Goal: Task Accomplishment & Management: Manage account settings

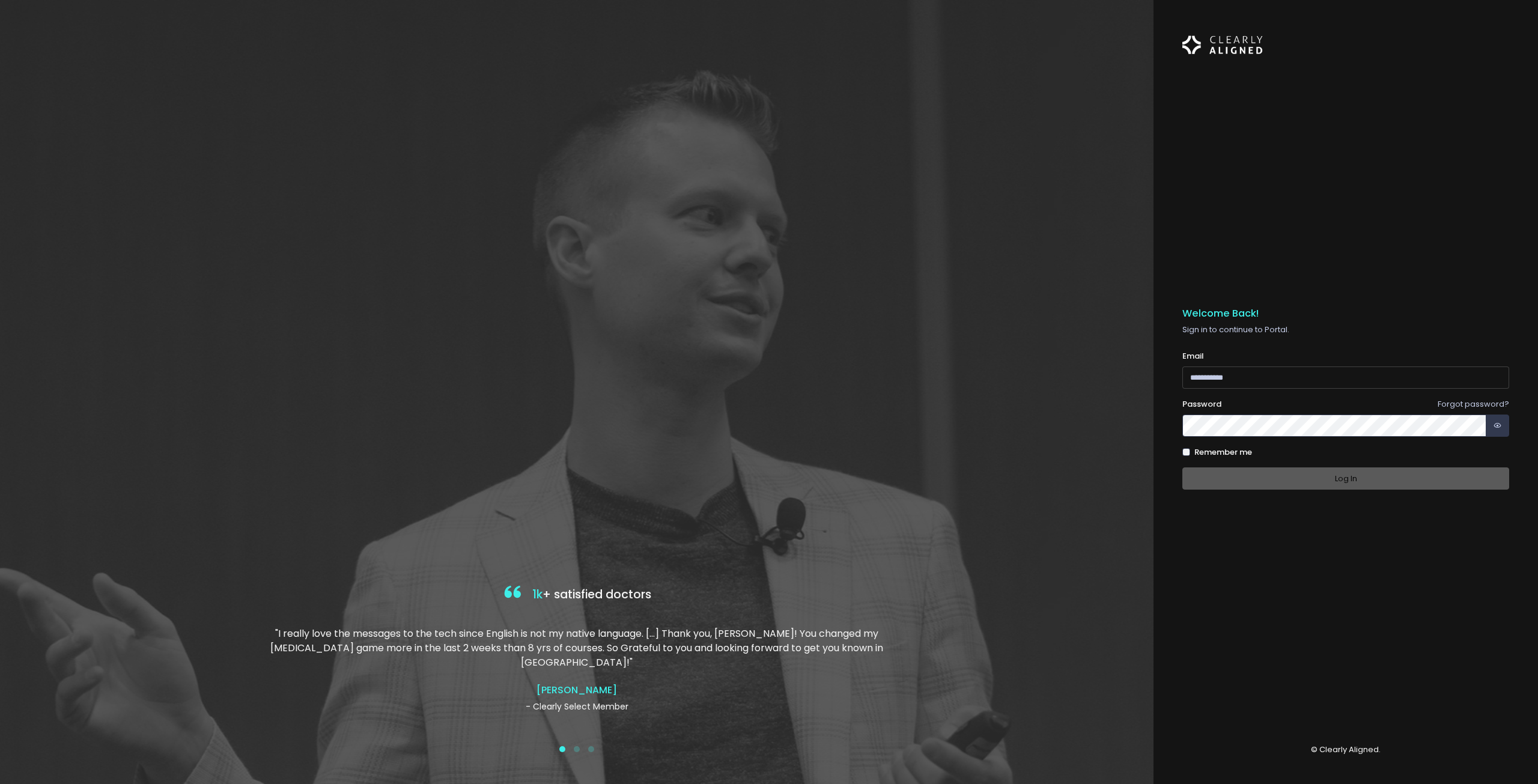
click at [1245, 380] on input "email" at bounding box center [1345, 377] width 327 height 22
type input "**********"
click at [1334, 480] on button "Log In" at bounding box center [1345, 478] width 327 height 22
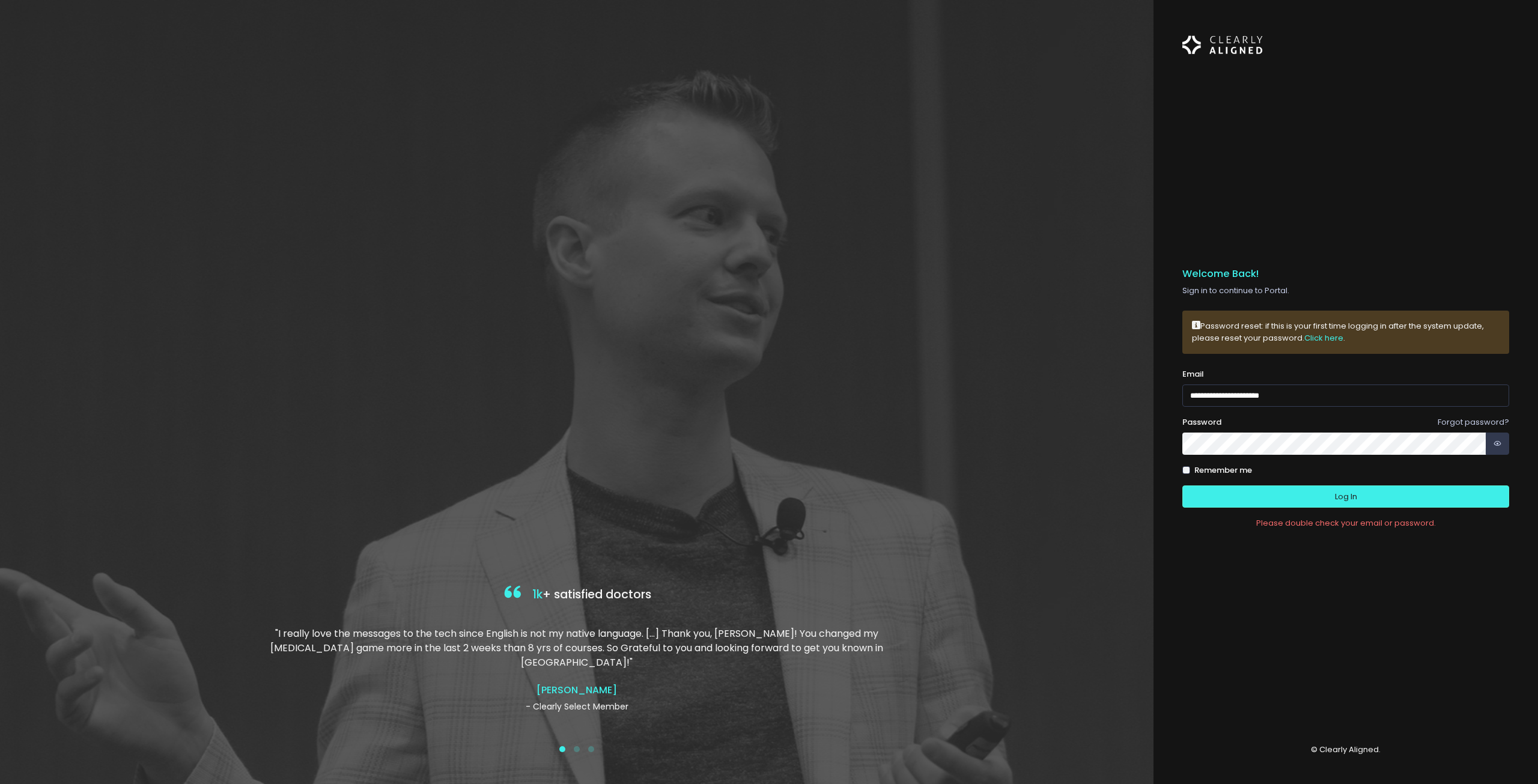
click at [1105, 453] on div "**********" at bounding box center [769, 392] width 1538 height 784
click at [1497, 441] on icon "button" at bounding box center [1498, 443] width 8 height 11
click at [1377, 503] on button "Log In" at bounding box center [1345, 496] width 327 height 22
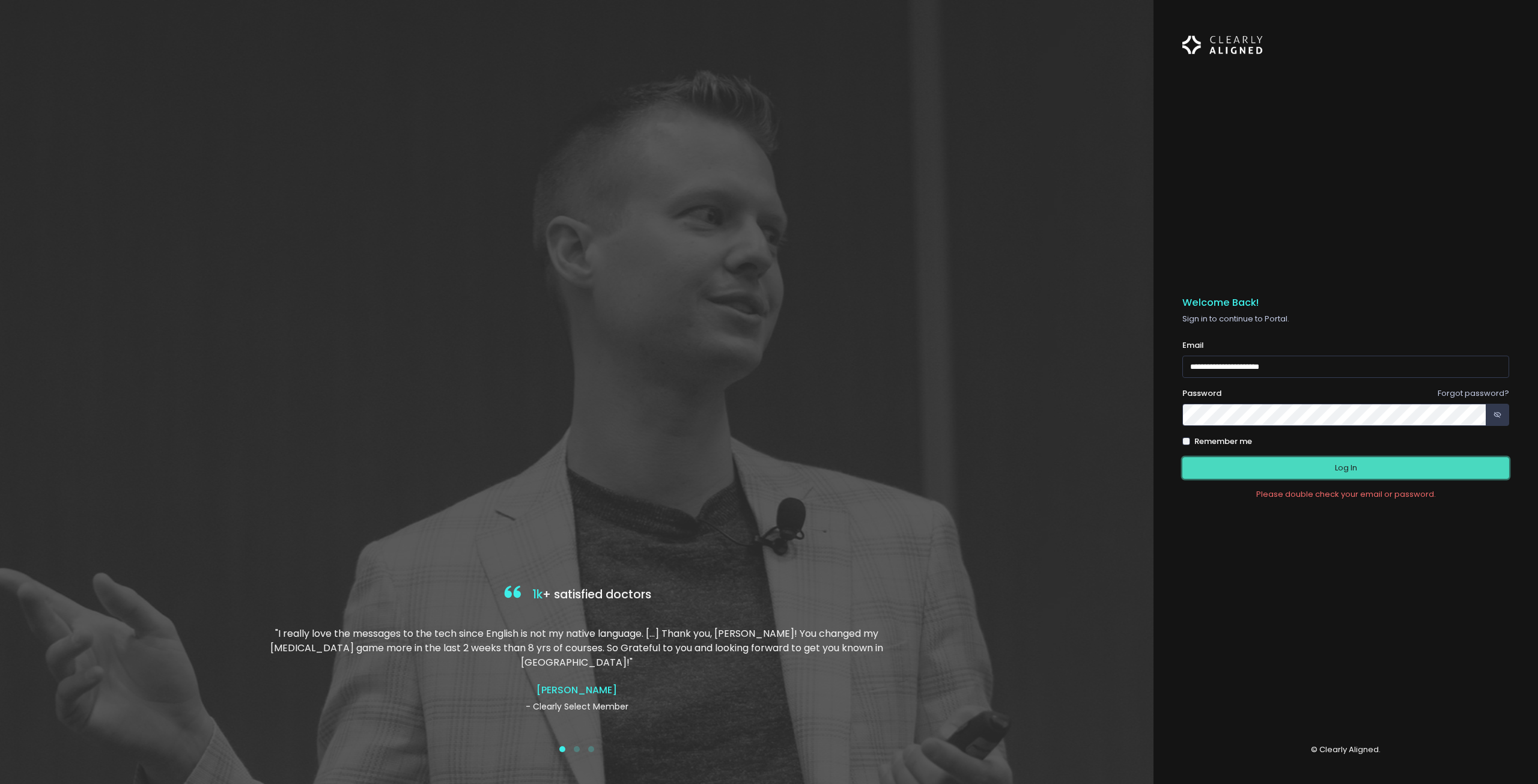
click at [1349, 467] on button "Log In" at bounding box center [1345, 468] width 327 height 22
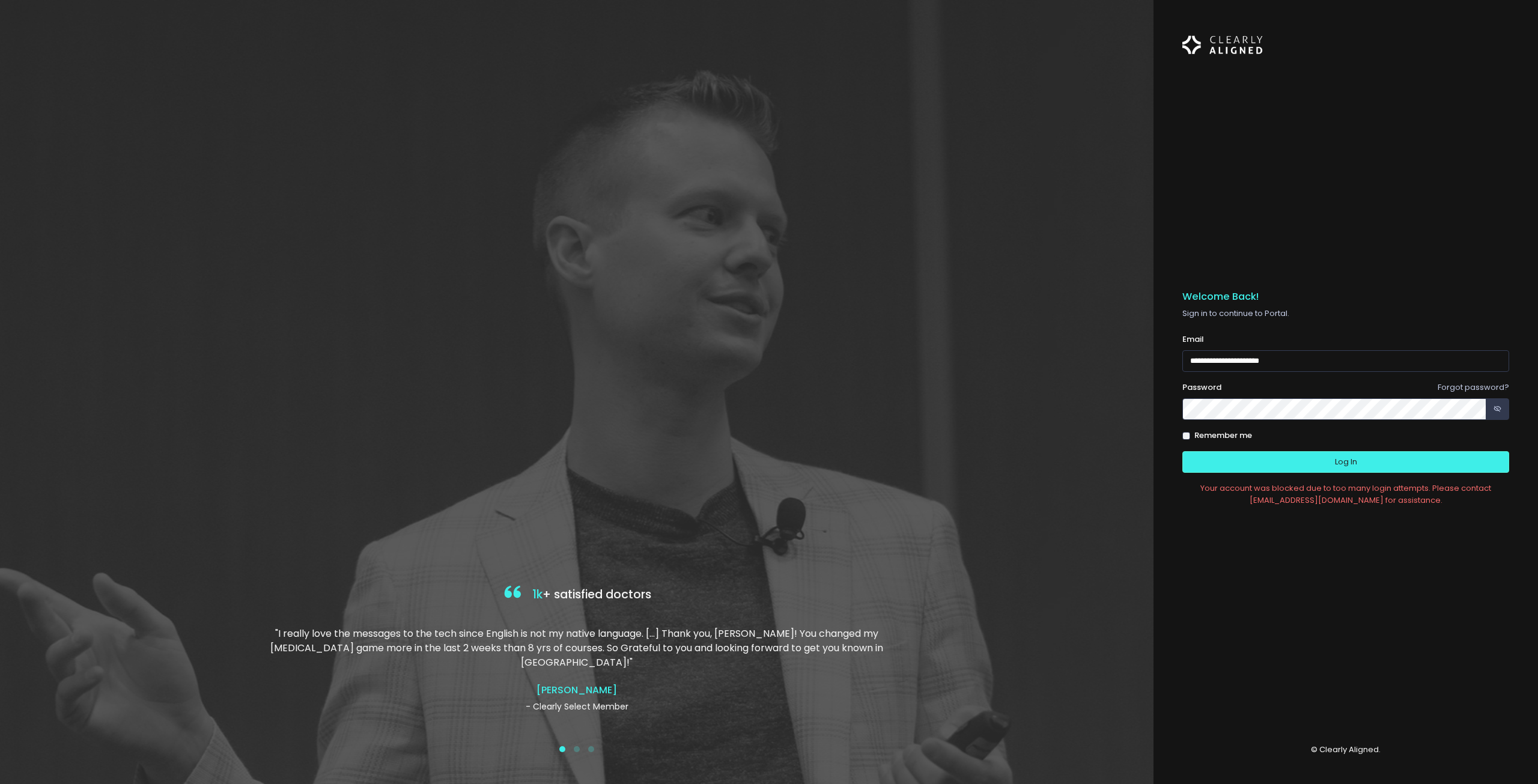
click at [1468, 390] on link "Forgot password?" at bounding box center [1474, 387] width 72 height 11
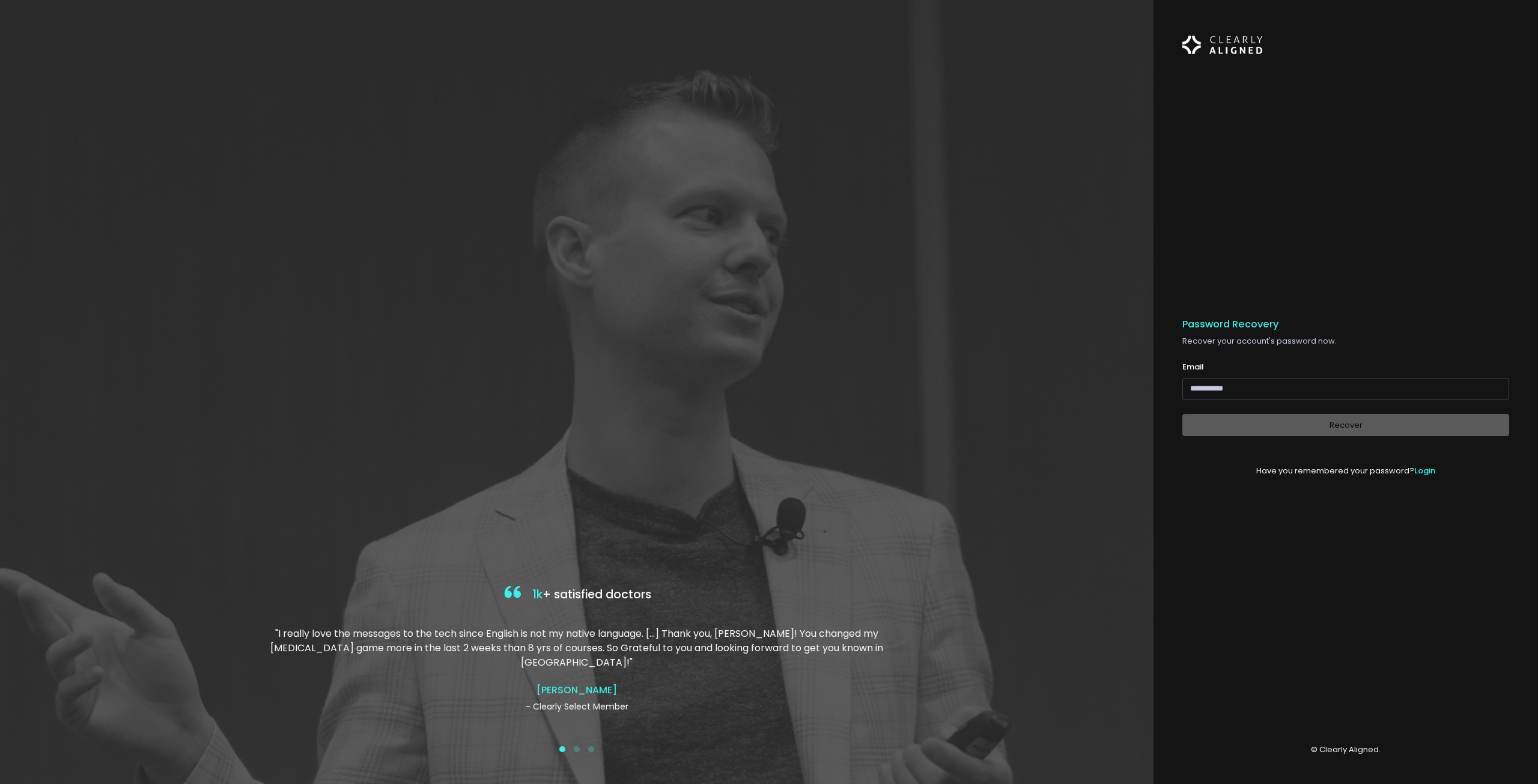
click at [1350, 395] on input "email" at bounding box center [1345, 389] width 327 height 22
type input "**********"
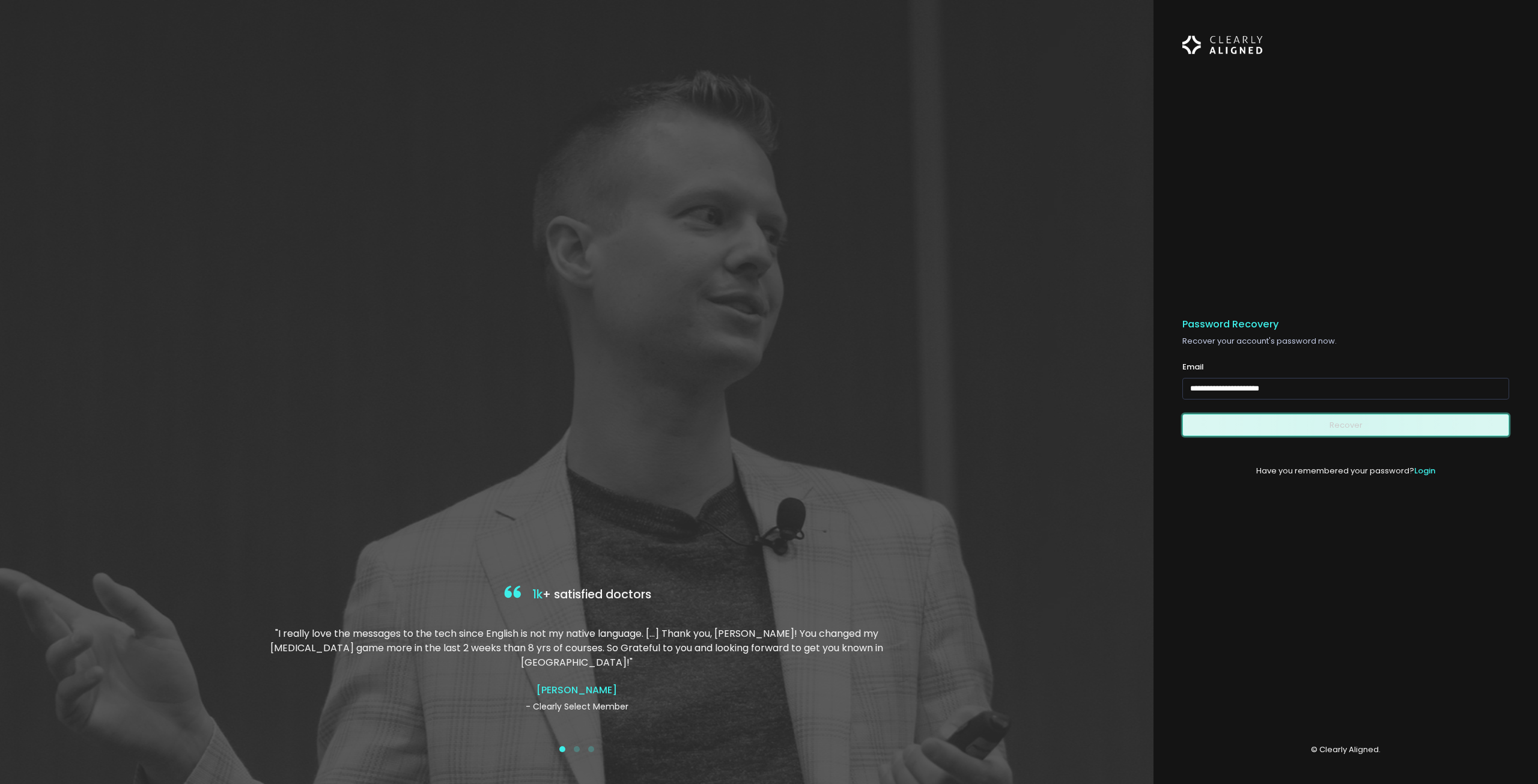
click at [1348, 427] on button "Recover" at bounding box center [1345, 425] width 327 height 22
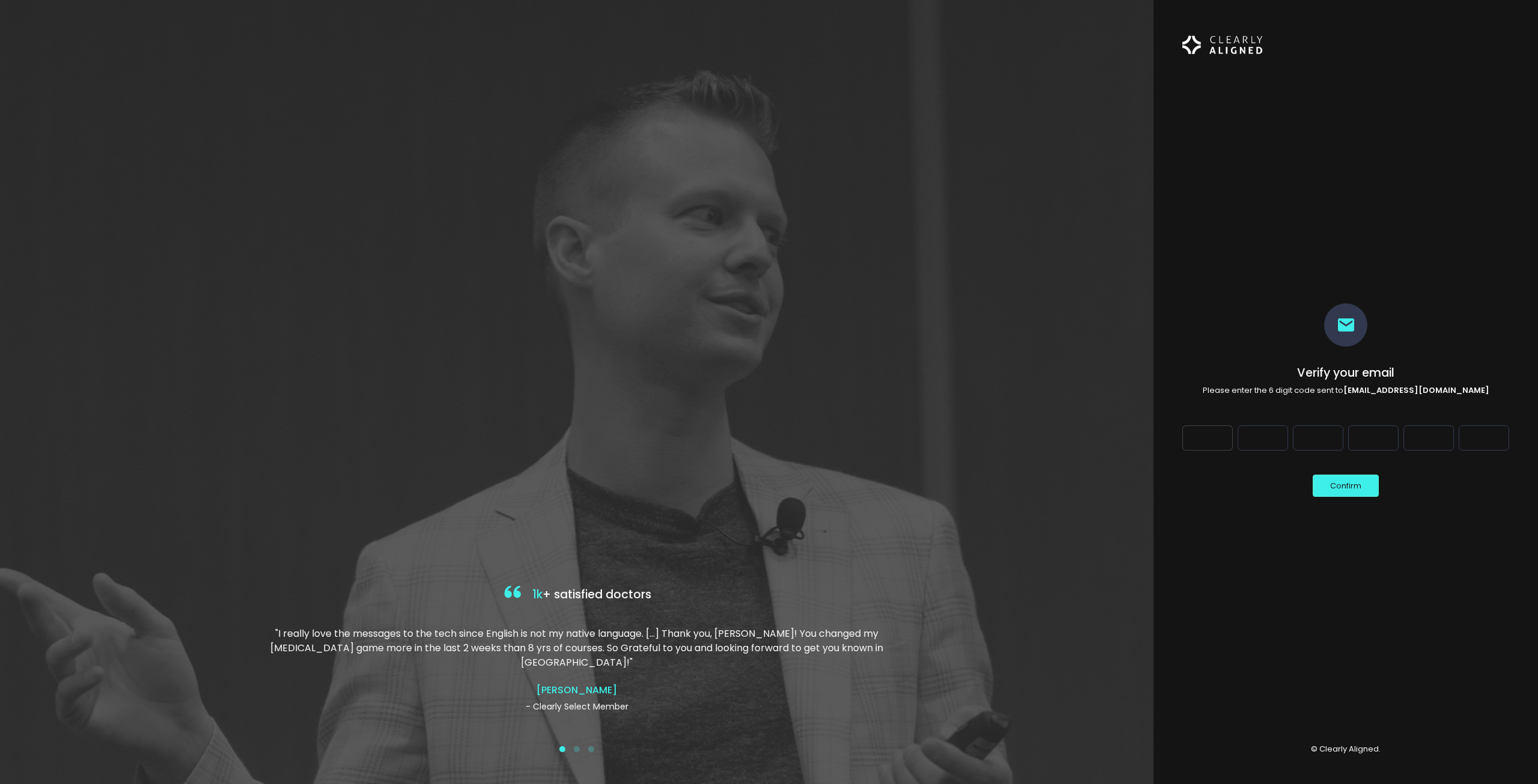
click at [1215, 434] on input "Digit 1" at bounding box center [1207, 438] width 50 height 25
type input "*"
click at [1257, 437] on input "Digit 2" at bounding box center [1263, 438] width 50 height 25
type input "*"
click at [1323, 431] on input "Digit 3" at bounding box center [1318, 438] width 50 height 25
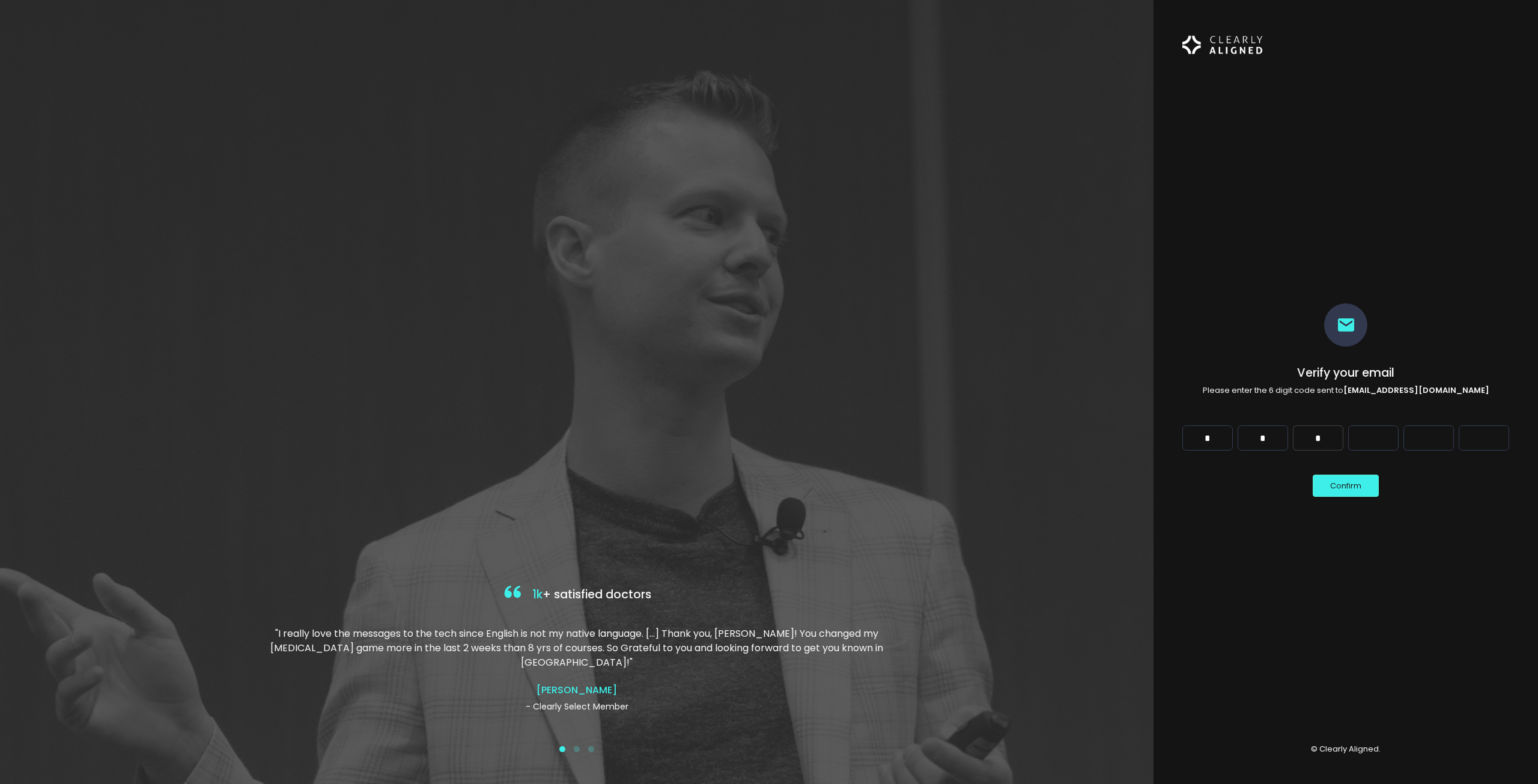
type input "*"
click at [1361, 439] on input "Digit 4" at bounding box center [1373, 438] width 50 height 25
type input "*"
click at [1426, 435] on input "Digit 5" at bounding box center [1429, 438] width 50 height 25
type input "*"
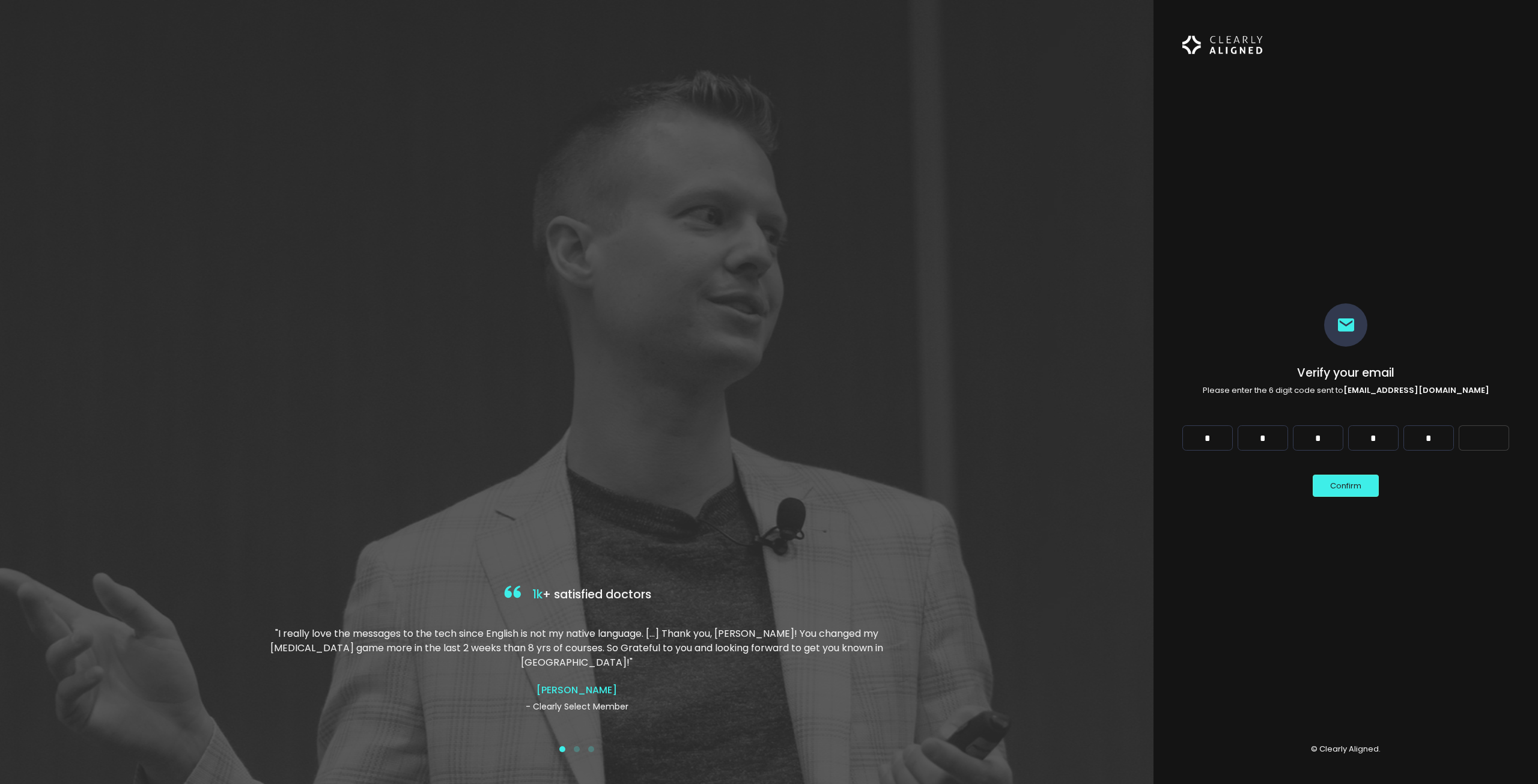
click at [1498, 436] on input "Digit 6" at bounding box center [1484, 438] width 50 height 25
type input "*"
click at [1343, 488] on button "Confirm" at bounding box center [1346, 486] width 66 height 22
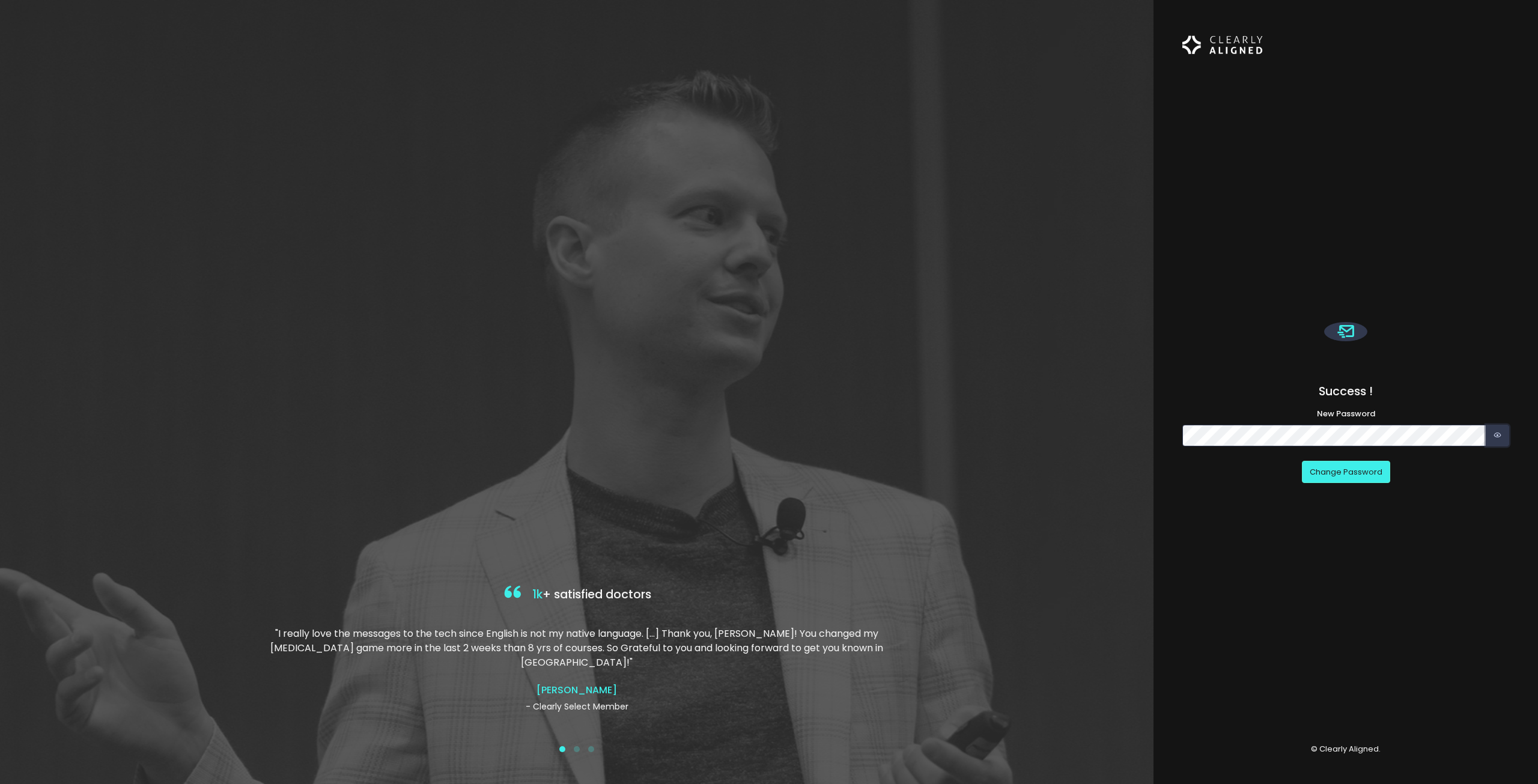
click at [1495, 432] on icon "button" at bounding box center [1498, 435] width 8 height 11
click at [1365, 476] on button "Change Password" at bounding box center [1346, 471] width 89 height 22
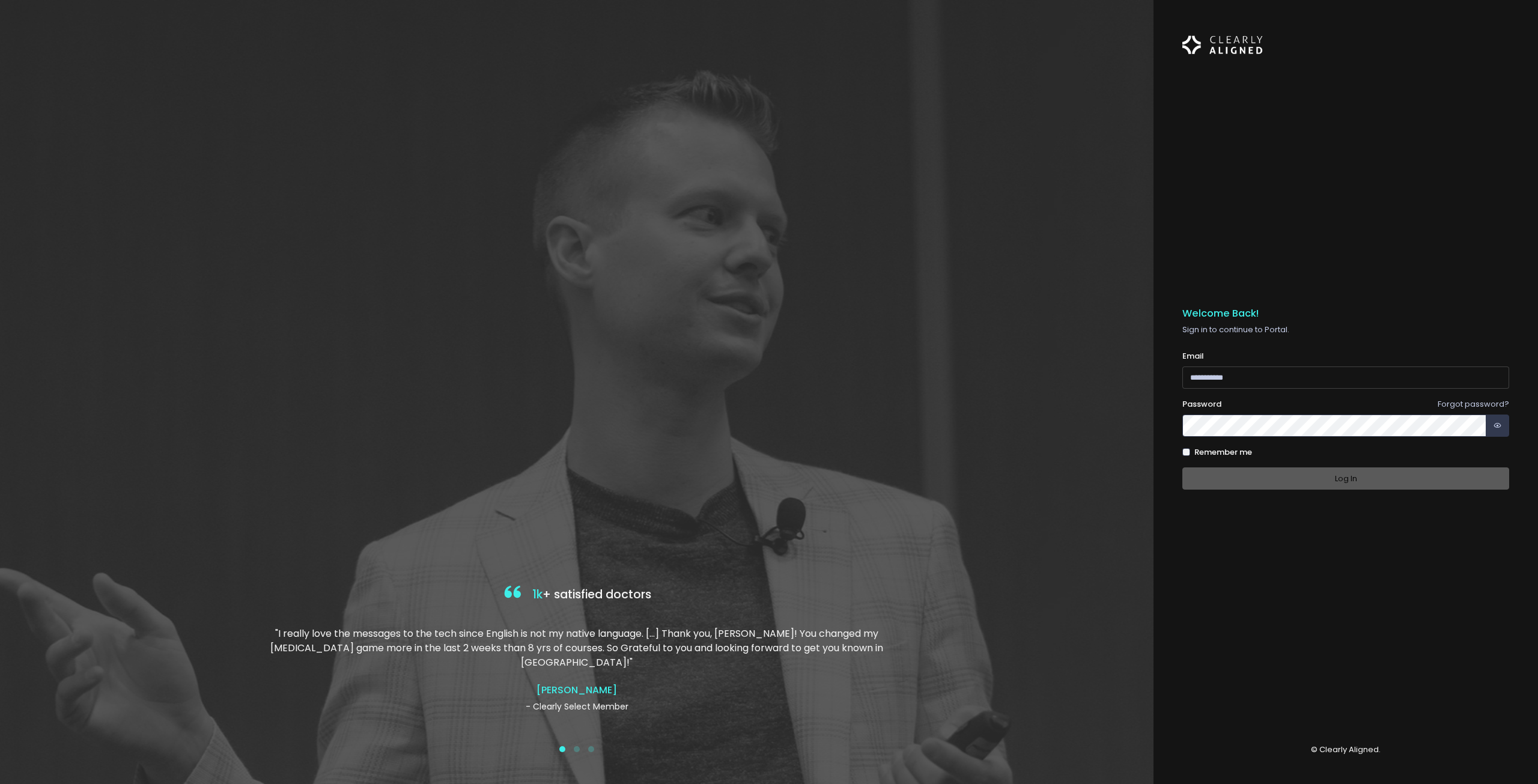
click at [1272, 374] on input "email" at bounding box center [1345, 377] width 327 height 22
type input "**********"
click at [1502, 426] on button "button" at bounding box center [1498, 425] width 23 height 22
click at [1390, 482] on button "Log In" at bounding box center [1345, 478] width 327 height 22
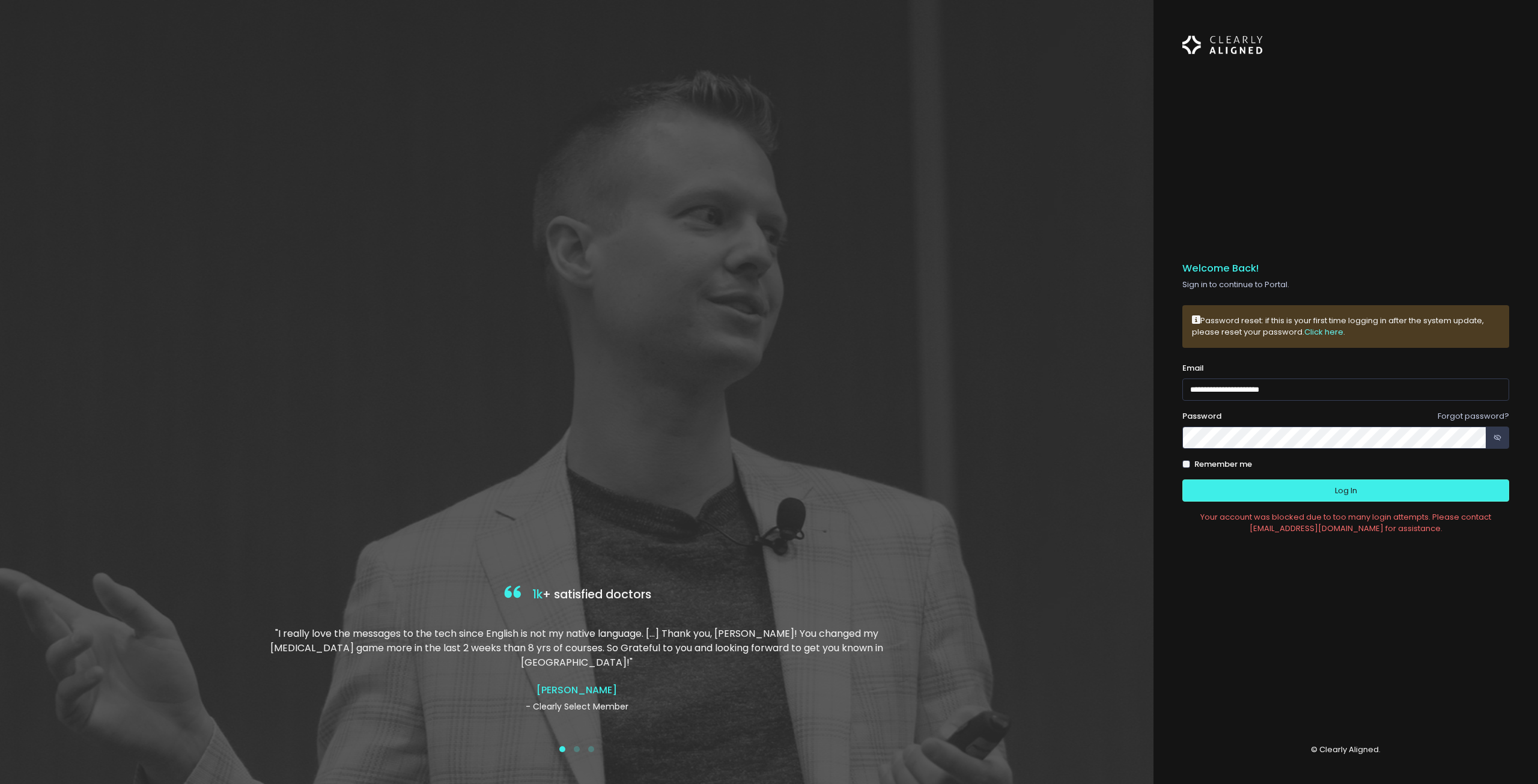
click at [1319, 331] on link "Click here" at bounding box center [1324, 331] width 39 height 11
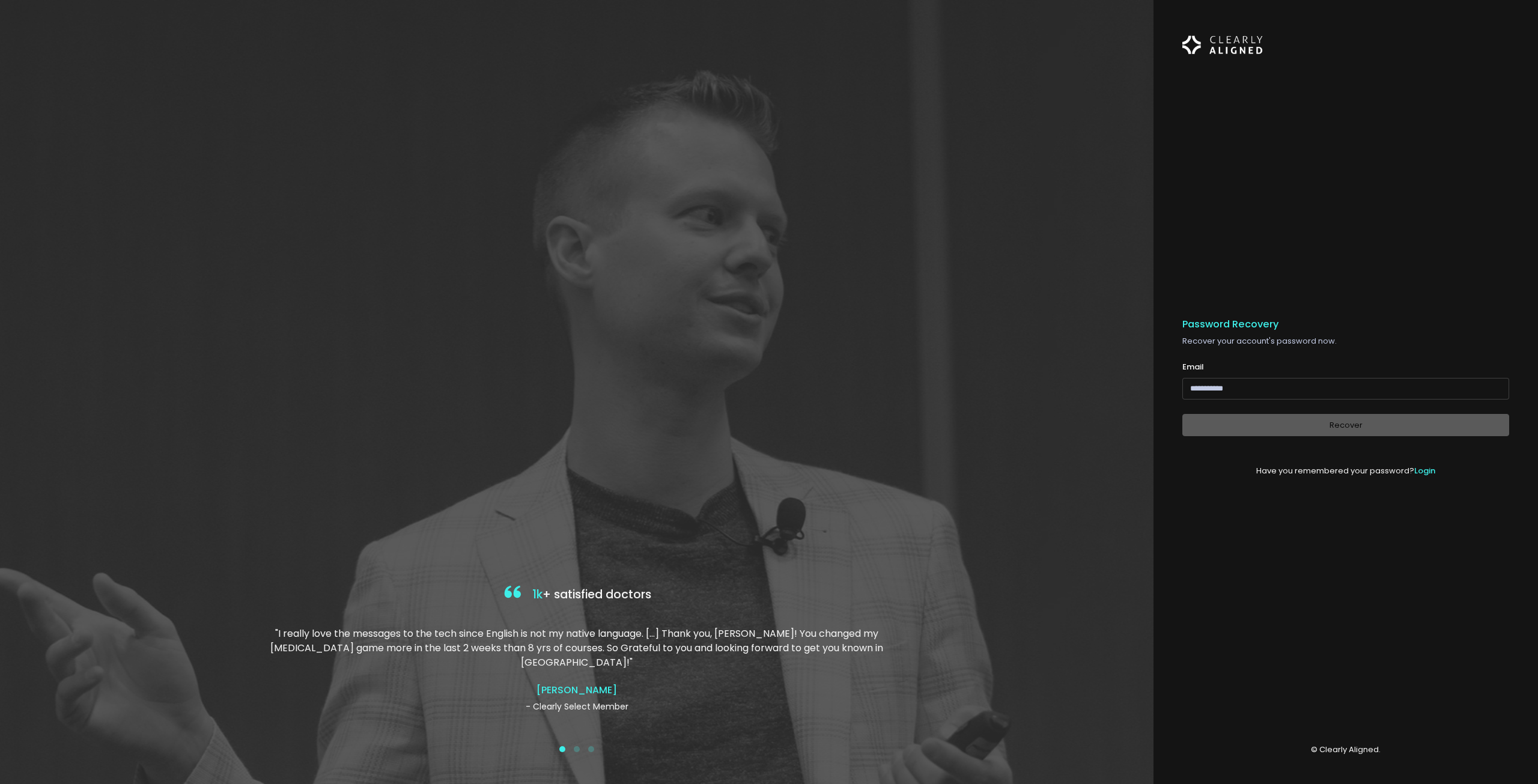
click at [1277, 386] on input "email" at bounding box center [1345, 389] width 327 height 22
type input "**********"
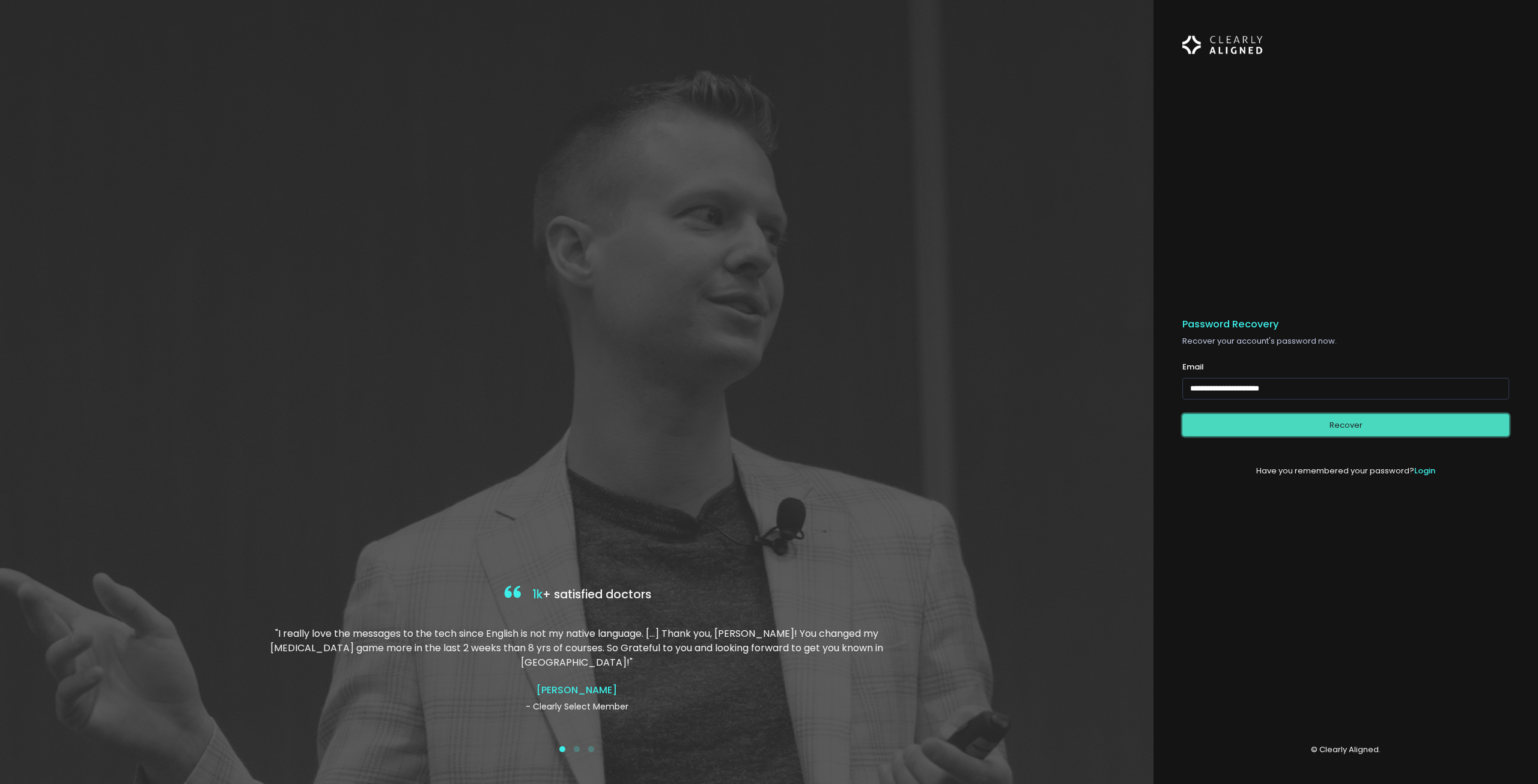
click at [1323, 423] on button "Recover" at bounding box center [1345, 425] width 327 height 22
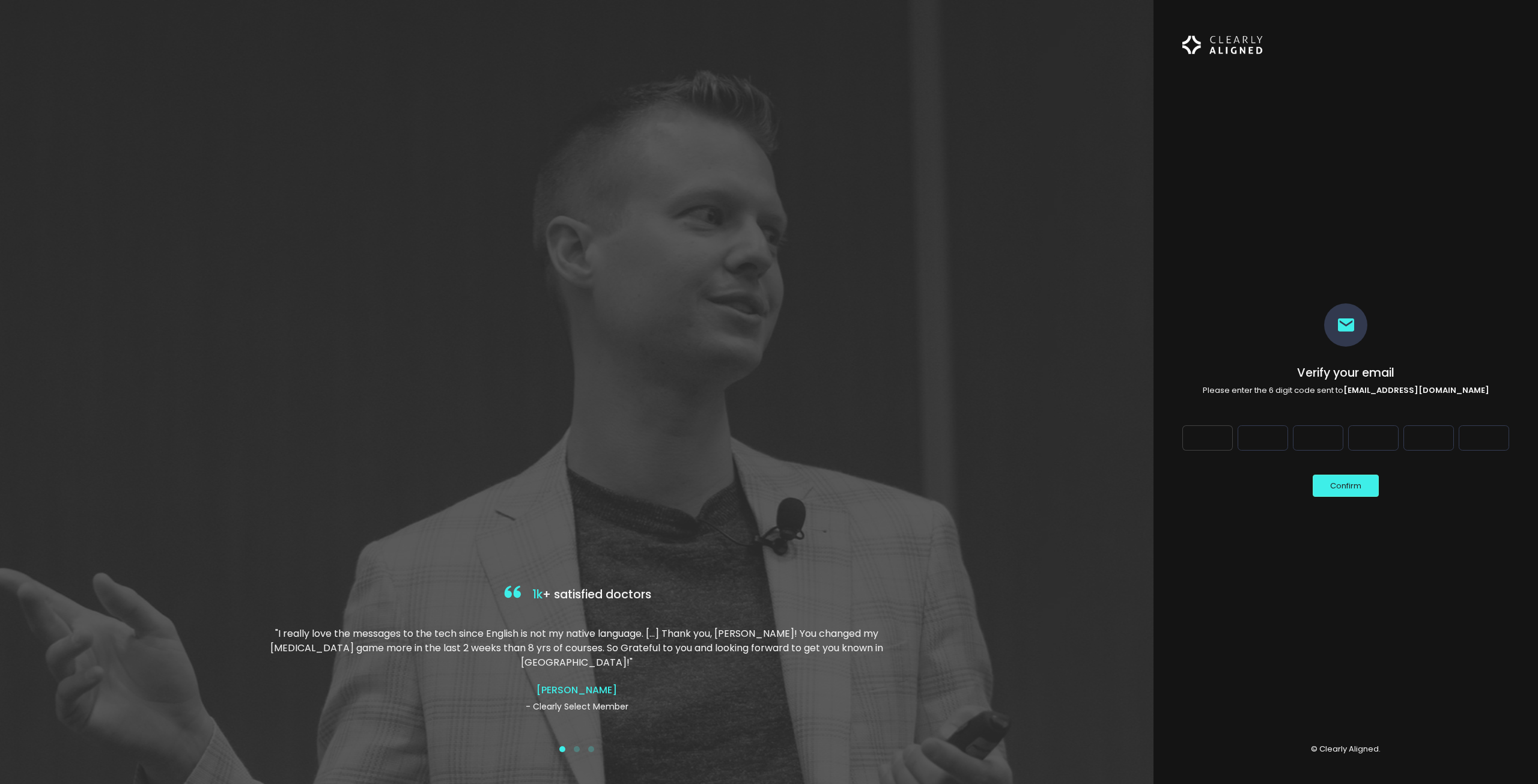
click at [1219, 440] on input "Digit 1" at bounding box center [1207, 438] width 50 height 25
click at [1211, 436] on input "Digit 1" at bounding box center [1207, 438] width 50 height 25
type input "*"
click at [1266, 439] on input "Digit 2" at bounding box center [1263, 438] width 50 height 25
type input "*"
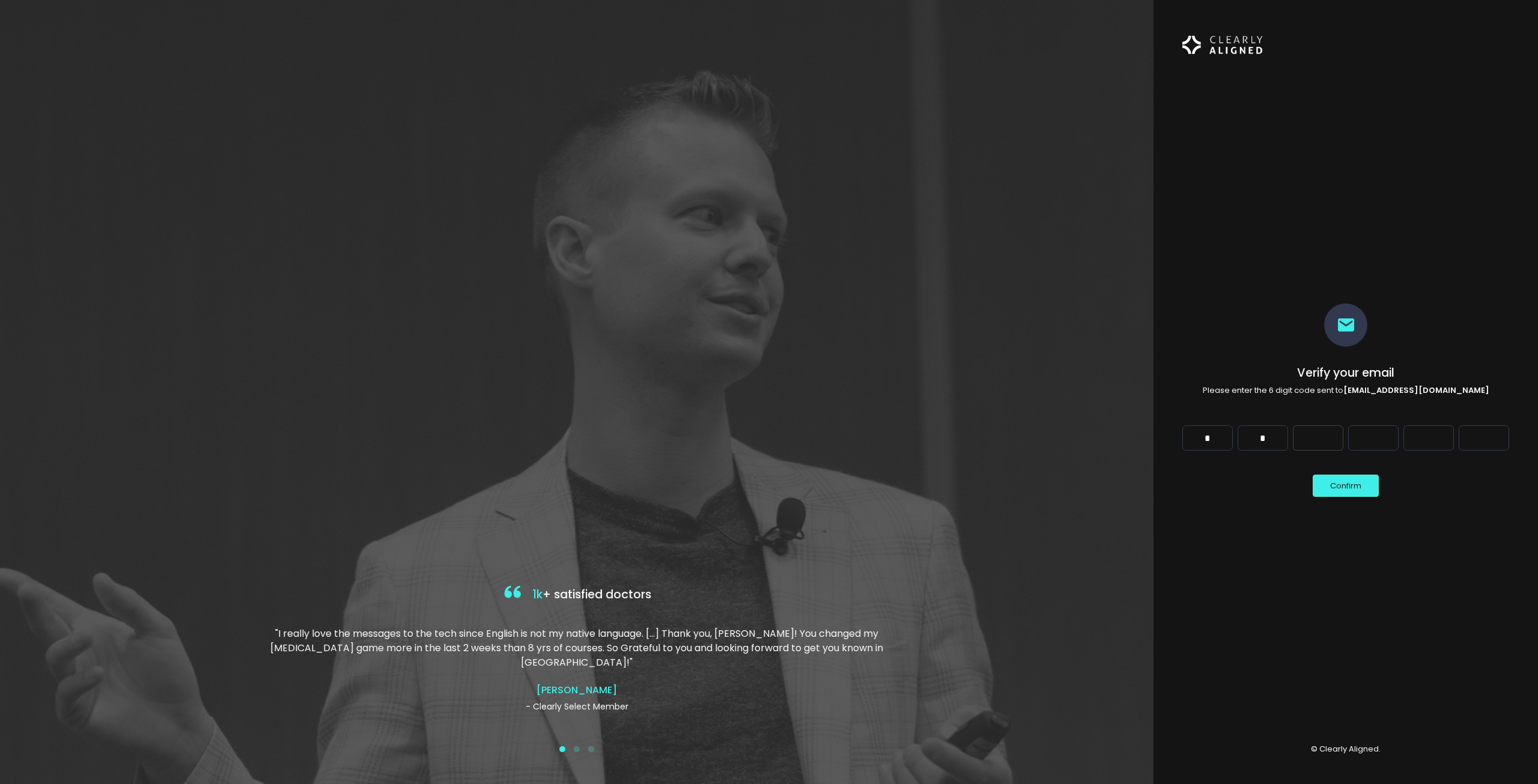
click at [1303, 434] on input "Digit 3" at bounding box center [1318, 438] width 50 height 25
type input "*"
click at [1376, 443] on input "Digit 4" at bounding box center [1373, 438] width 50 height 25
type input "*"
click at [1427, 441] on input "Digit 5" at bounding box center [1429, 438] width 50 height 25
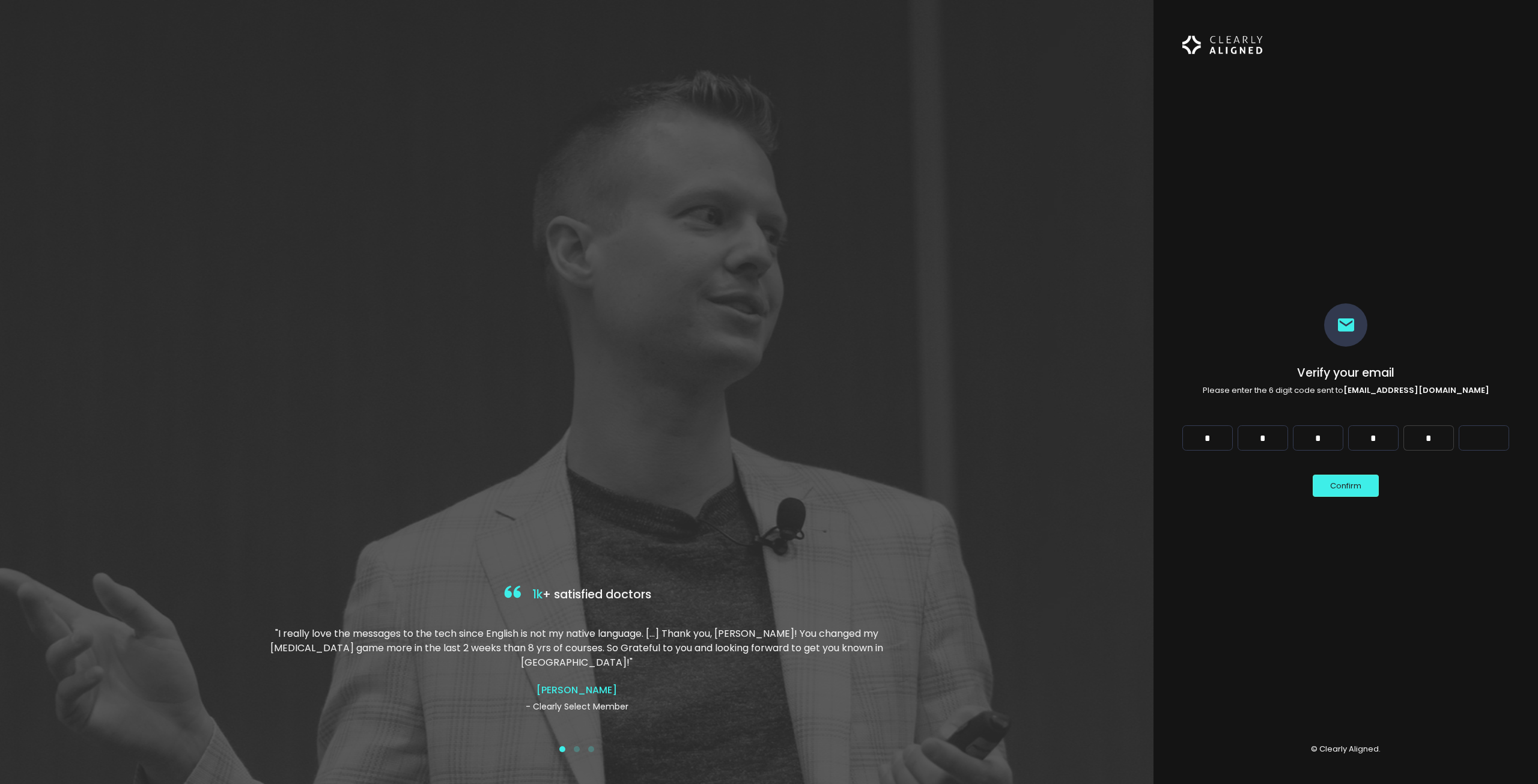
type input "*"
click at [1476, 431] on input "Digit 6" at bounding box center [1484, 438] width 50 height 25
type input "*"
click at [1336, 487] on button "Confirm" at bounding box center [1346, 486] width 66 height 22
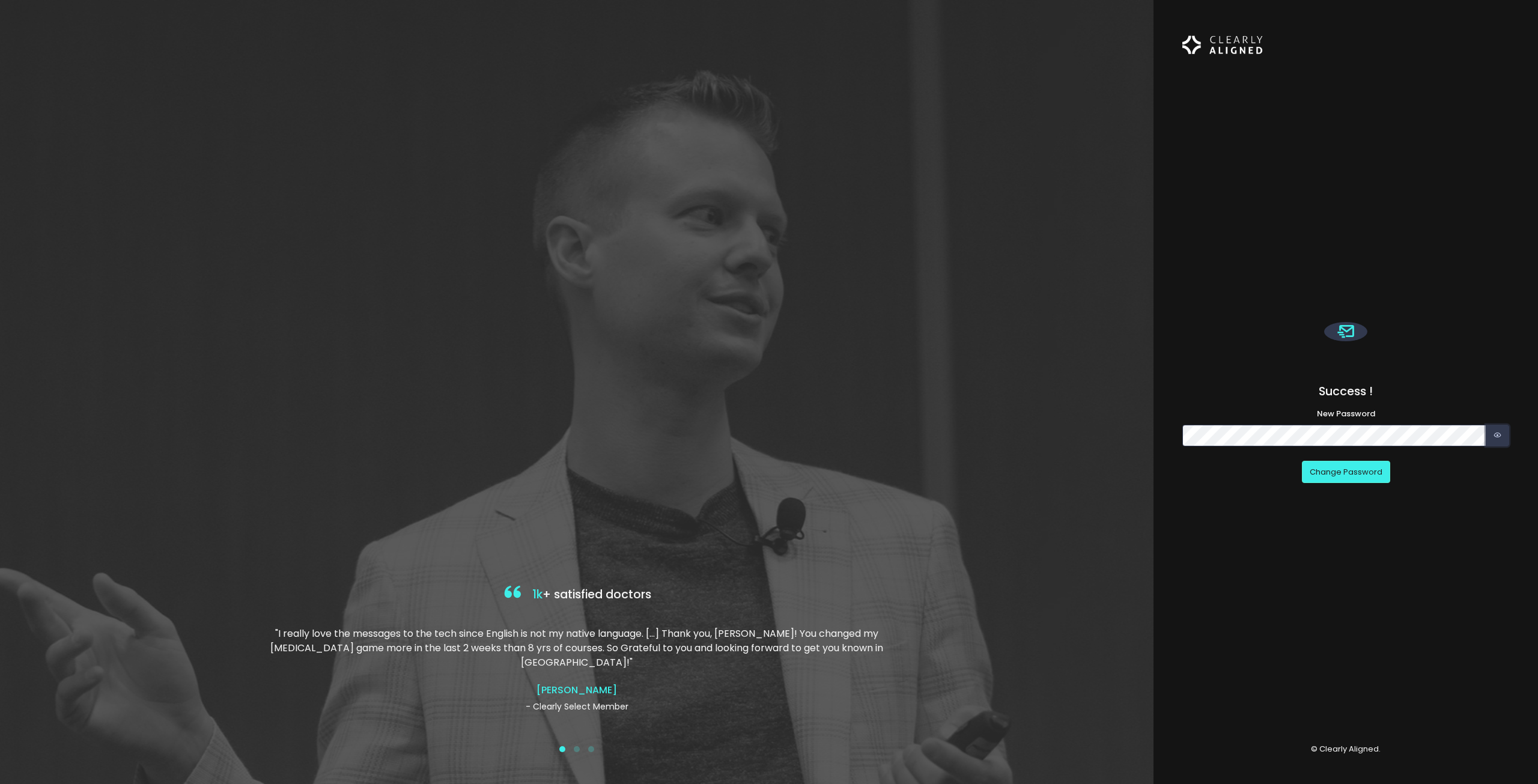
click at [1499, 439] on icon "button" at bounding box center [1498, 435] width 8 height 11
click at [1373, 467] on button "Change Password" at bounding box center [1346, 471] width 89 height 22
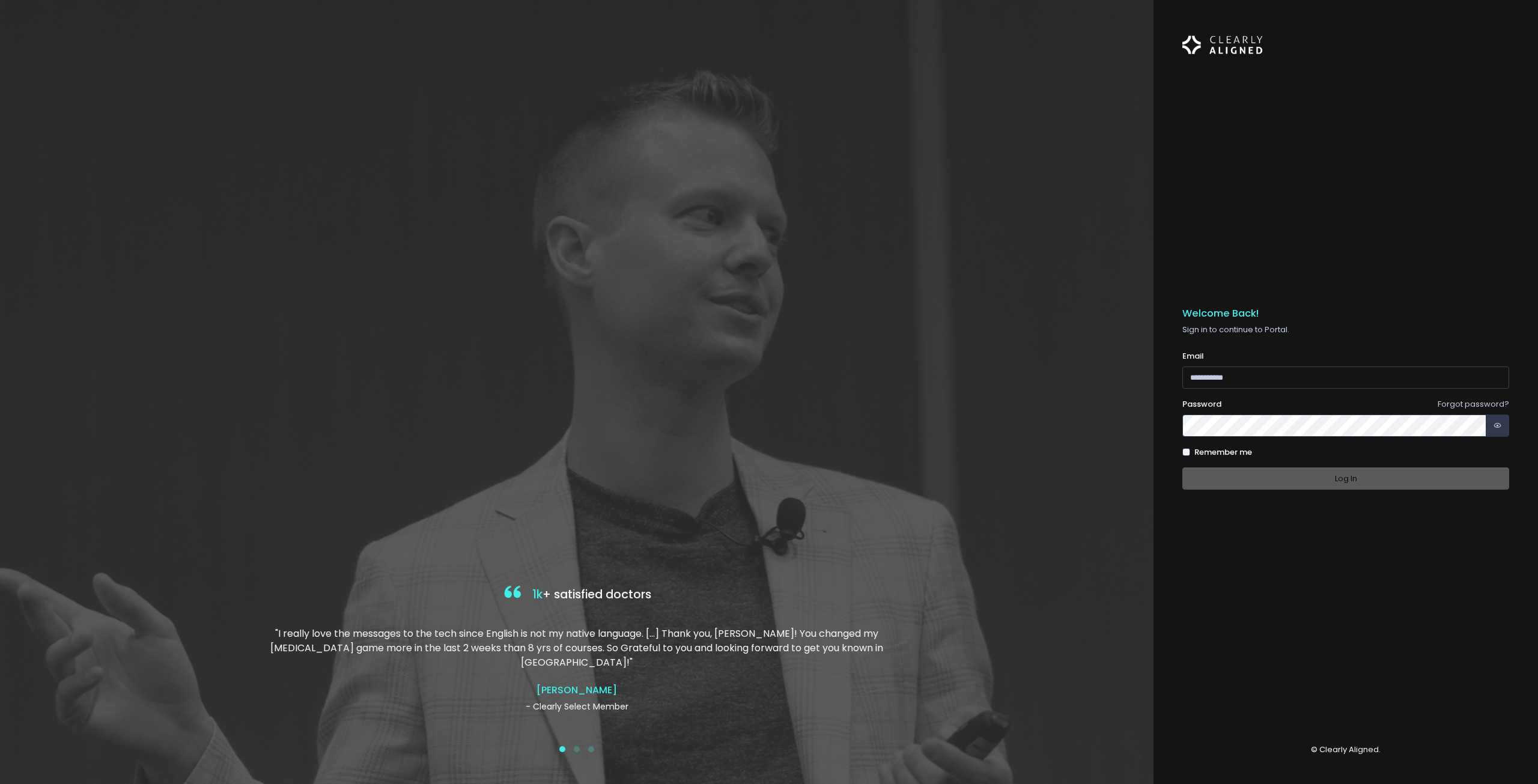
click at [1205, 378] on input "email" at bounding box center [1345, 377] width 327 height 22
type input "**********"
click at [1502, 429] on button "button" at bounding box center [1498, 425] width 23 height 22
click at [1357, 482] on button "Log In" at bounding box center [1345, 478] width 327 height 22
click at [1264, 376] on input "email" at bounding box center [1345, 377] width 327 height 22
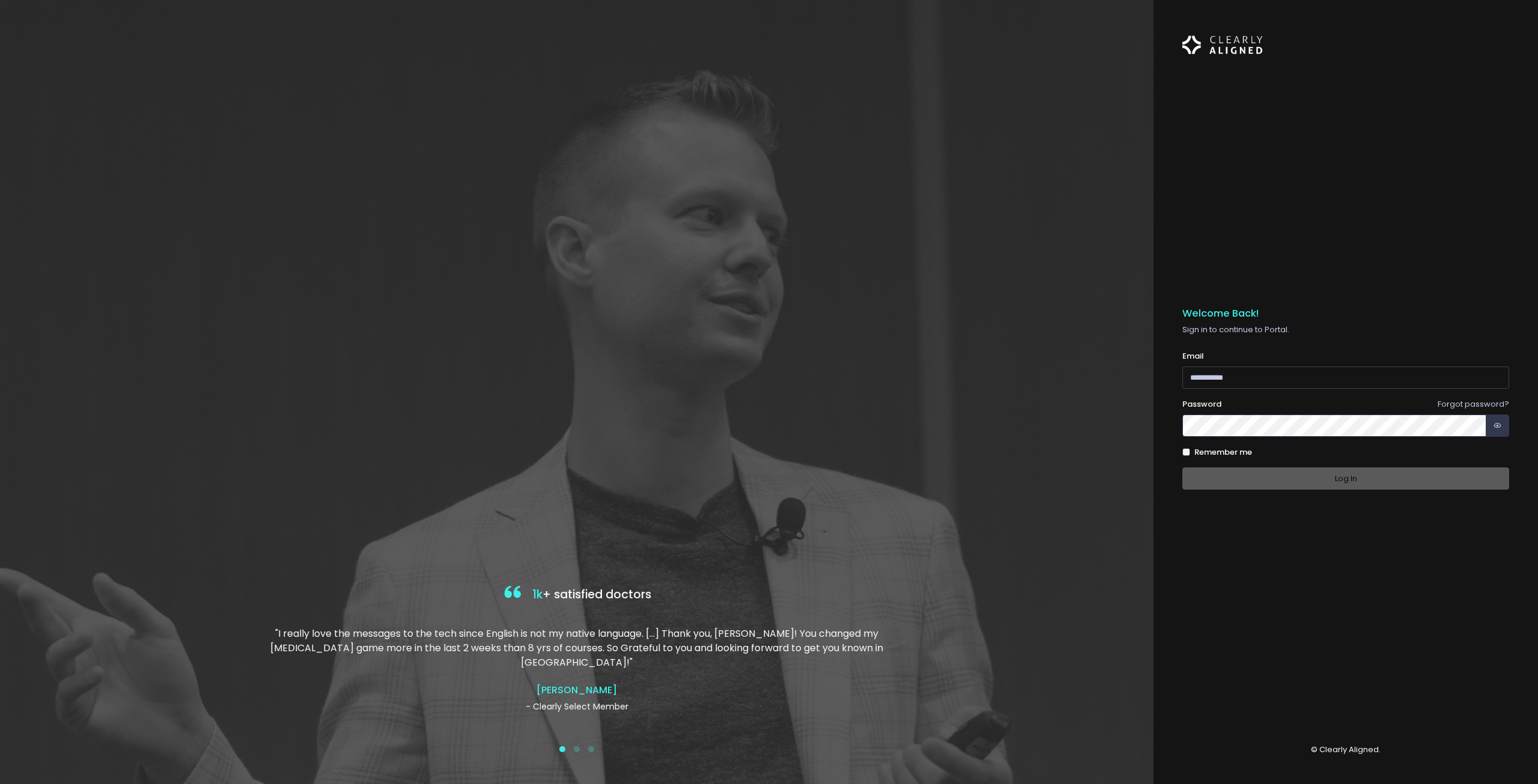
type input "**********"
click at [1501, 425] on icon "button" at bounding box center [1498, 425] width 8 height 11
click at [1360, 476] on button "Log In" at bounding box center [1345, 478] width 327 height 22
